Goal: Transaction & Acquisition: Purchase product/service

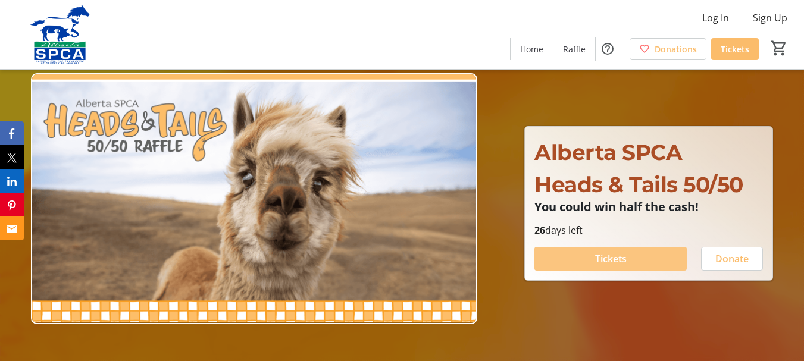
click at [603, 263] on span "Tickets" at bounding box center [611, 259] width 32 height 14
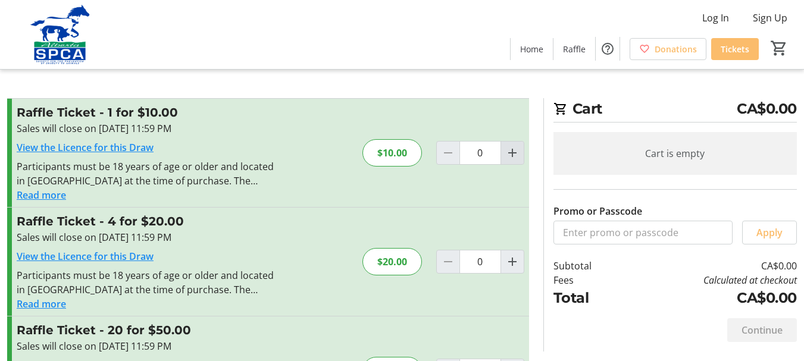
click at [509, 150] on mat-icon "Increment by one" at bounding box center [512, 153] width 14 height 14
type input "1"
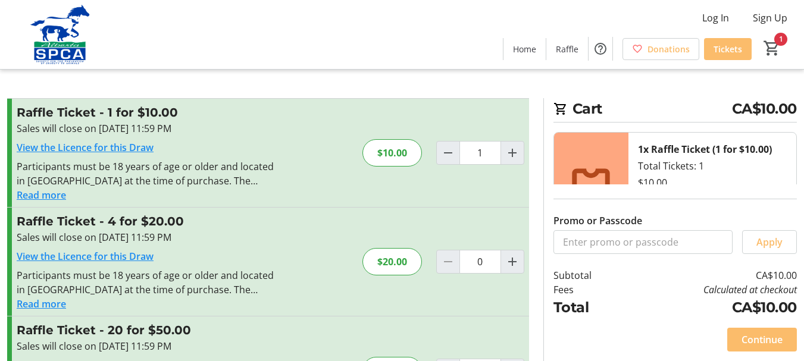
click at [117, 147] on link "View the Licence for this Draw" at bounding box center [85, 147] width 137 height 13
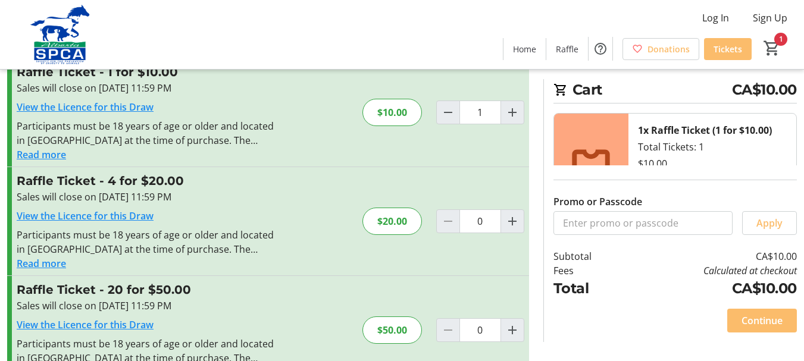
scroll to position [59, 0]
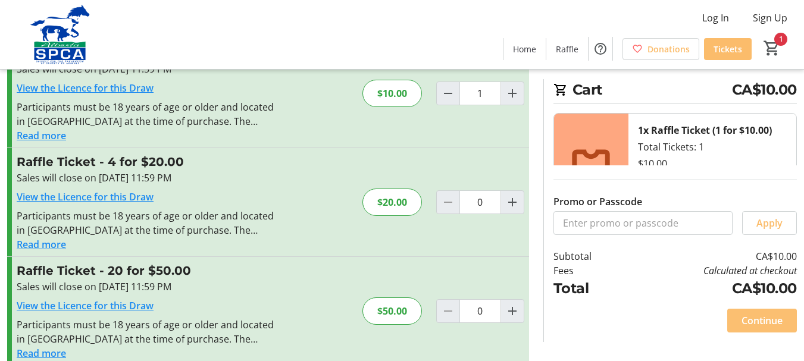
click at [759, 319] on span "Continue" at bounding box center [761, 321] width 41 height 14
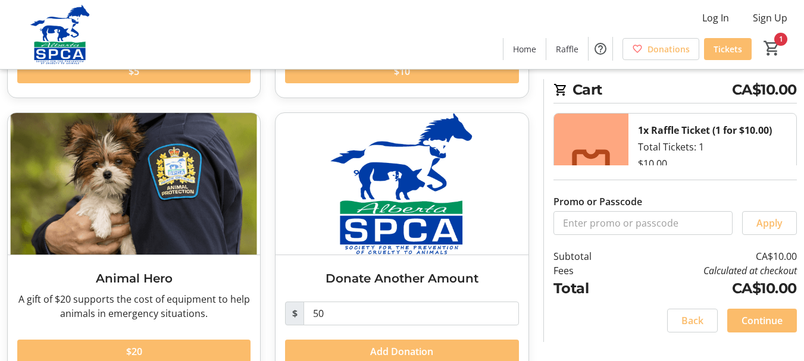
scroll to position [321, 0]
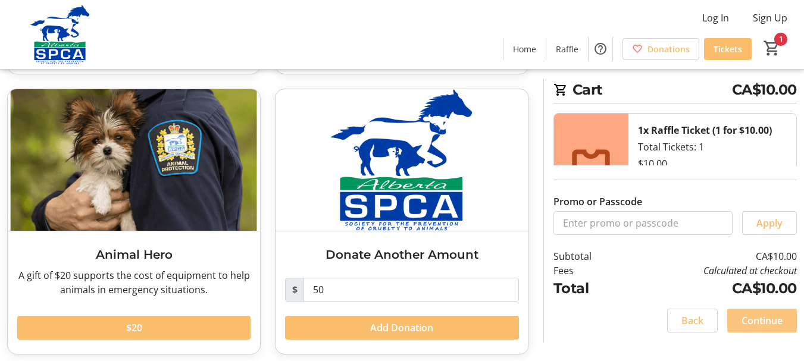
click at [758, 316] on span "Continue" at bounding box center [761, 321] width 41 height 14
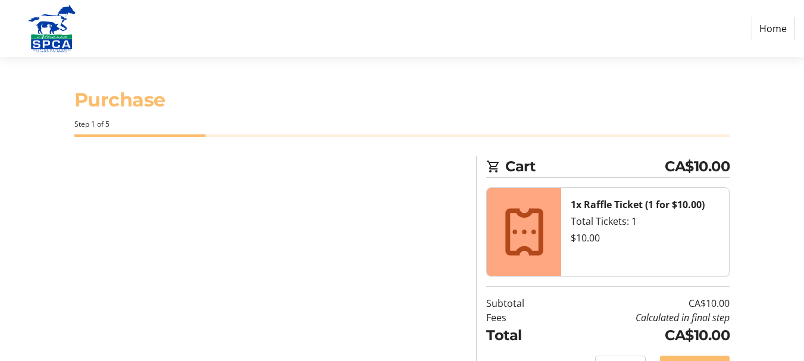
select select "CA"
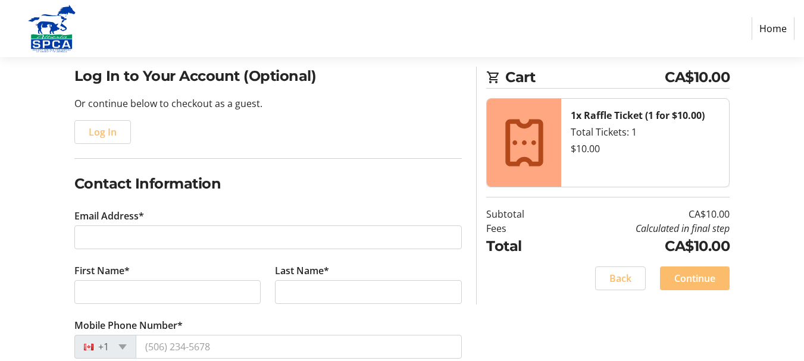
scroll to position [119, 0]
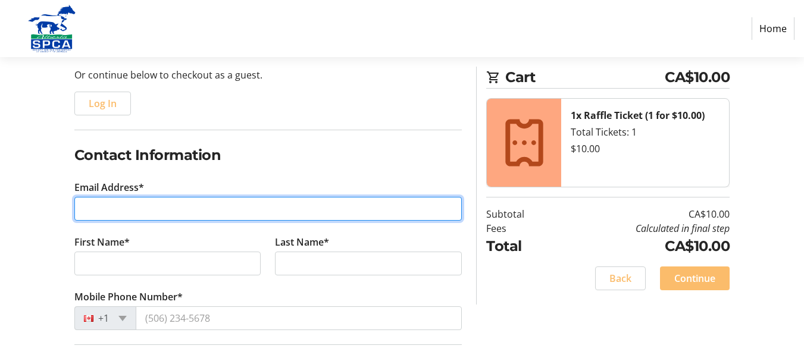
click at [99, 208] on input "Email Address*" at bounding box center [268, 209] width 388 height 24
type input "[PERSON_NAME][EMAIL_ADDRESS][PERSON_NAME][DOMAIN_NAME]"
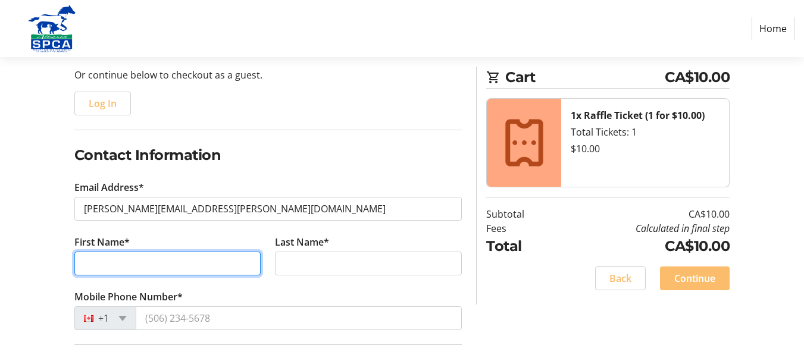
type input "[PERSON_NAME]"
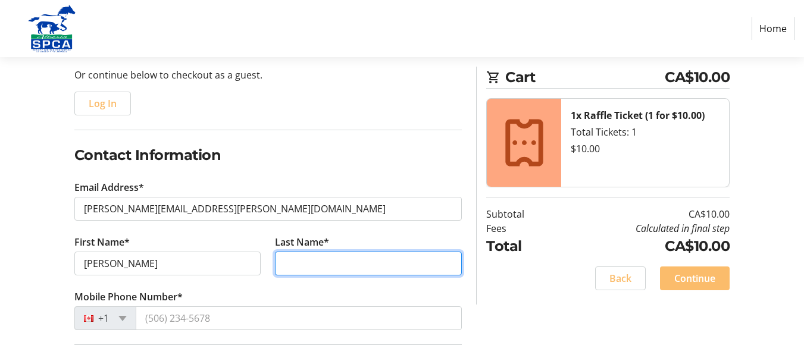
type input "[PERSON_NAME]"
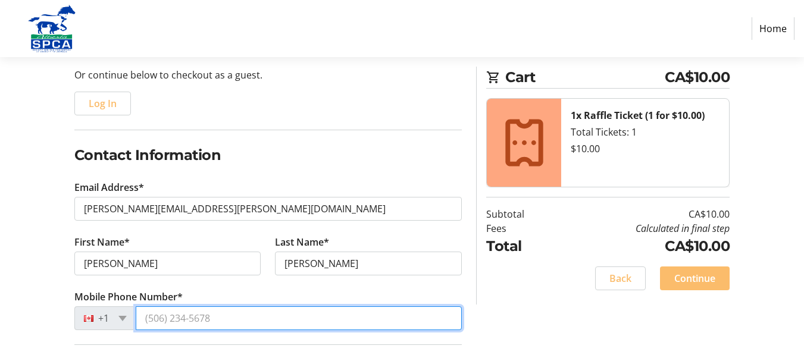
type input "[PHONE_NUMBER]"
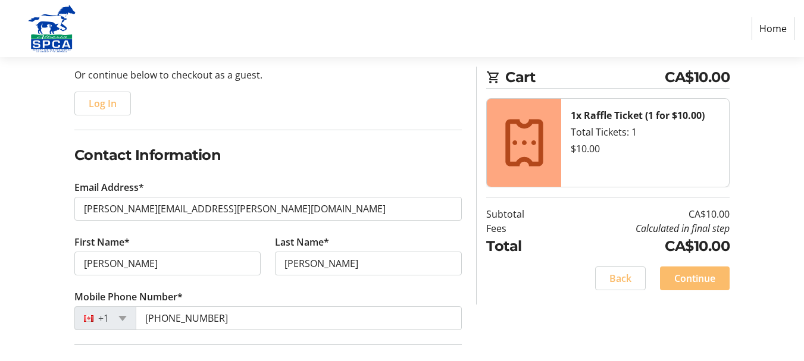
type input "[STREET_ADDRESS]"
type input "[GEOGRAPHIC_DATA]"
select select "AB"
type input "T6L 2C7"
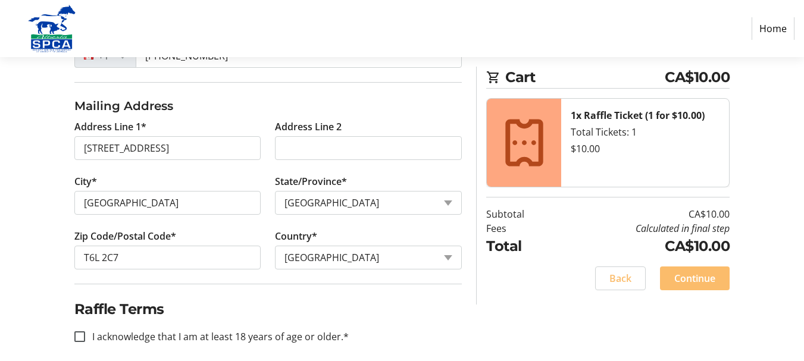
scroll to position [393, 0]
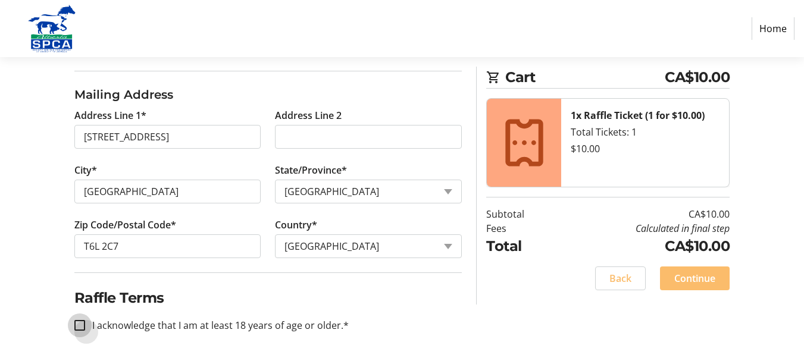
click at [80, 326] on input "I acknowledge that I am at least 18 years of age or older.*" at bounding box center [79, 325] width 11 height 11
checkbox input "true"
drag, startPoint x: 691, startPoint y: 274, endPoint x: 680, endPoint y: 278, distance: 11.5
click at [689, 274] on span "Continue" at bounding box center [694, 278] width 41 height 14
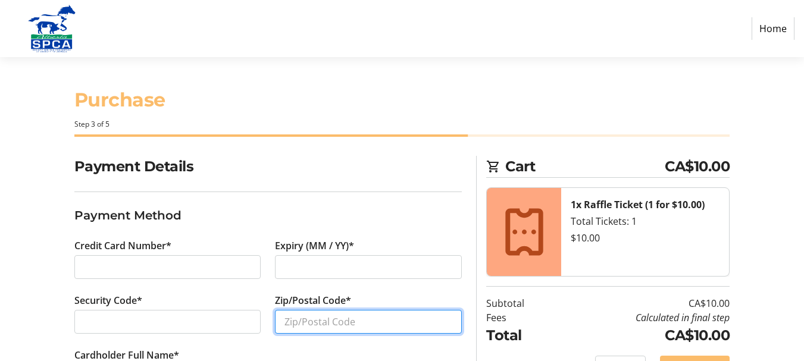
click at [303, 319] on input "Zip/Postal Code*" at bounding box center [368, 322] width 187 height 24
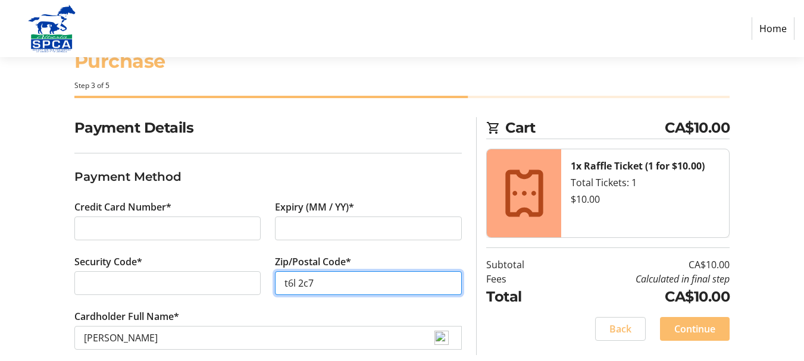
scroll to position [56, 0]
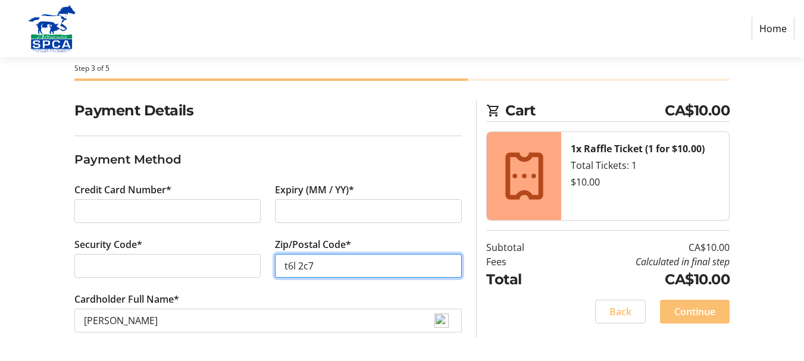
type input "t6l 2c7"
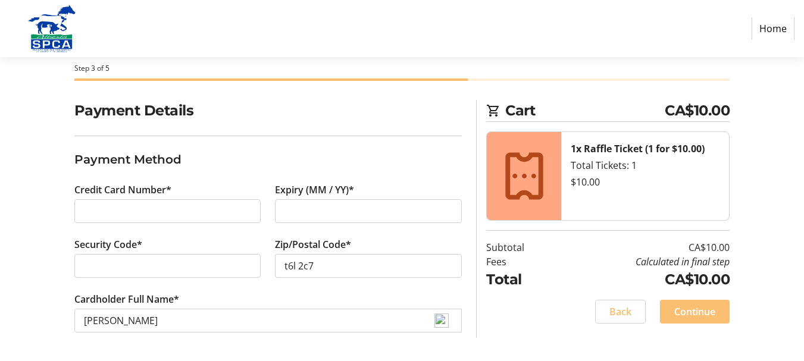
click at [691, 312] on span "Continue" at bounding box center [694, 312] width 41 height 14
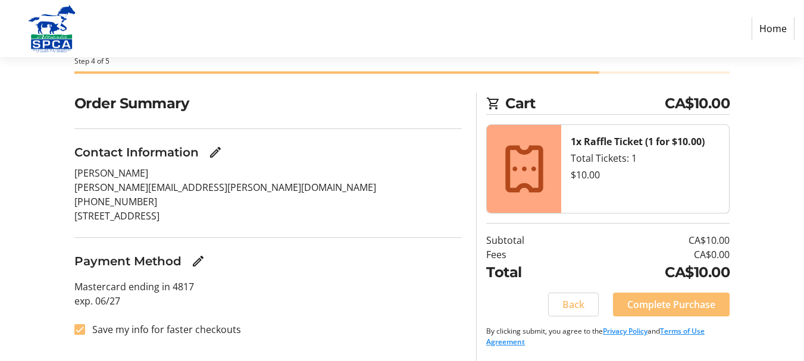
scroll to position [64, 0]
click at [78, 330] on input "Save my info for faster checkouts" at bounding box center [79, 329] width 11 height 11
checkbox input "false"
click at [672, 304] on span "Complete Purchase" at bounding box center [671, 304] width 88 height 14
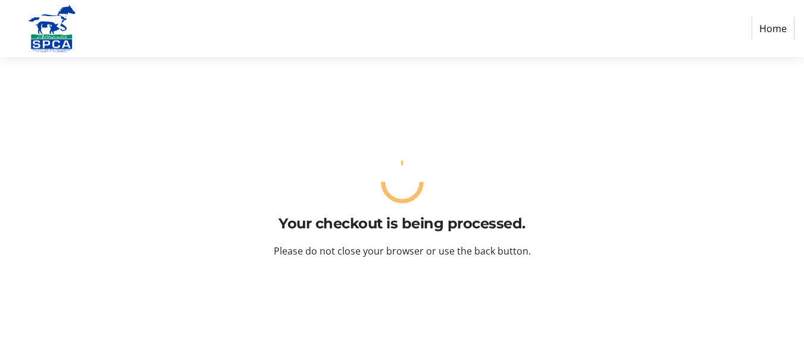
scroll to position [0, 0]
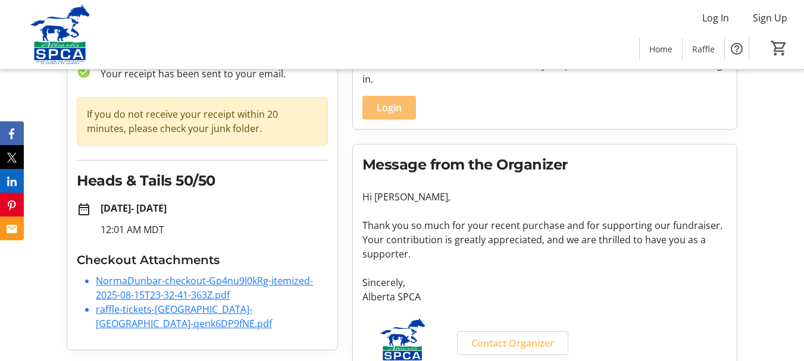
scroll to position [114, 0]
